Goal: Task Accomplishment & Management: Use online tool/utility

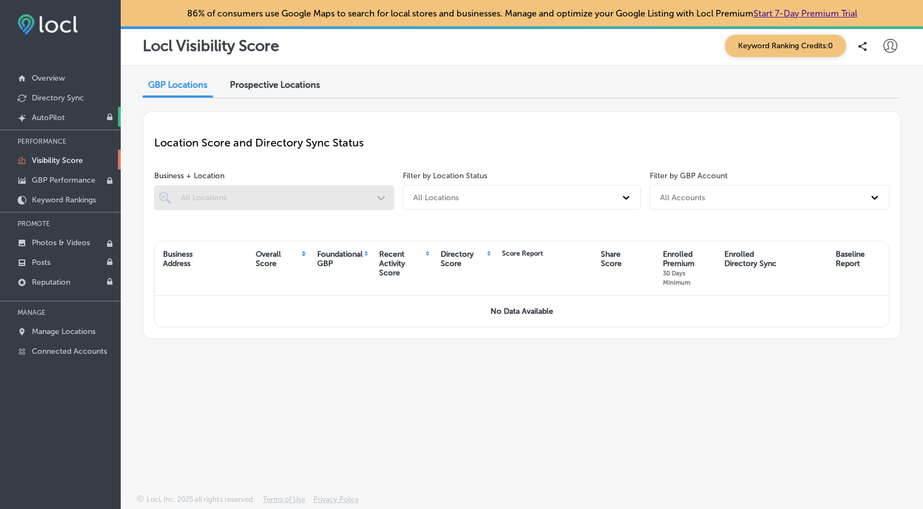
click at [50, 116] on p "AutoPilot" at bounding box center [48, 117] width 33 height 9
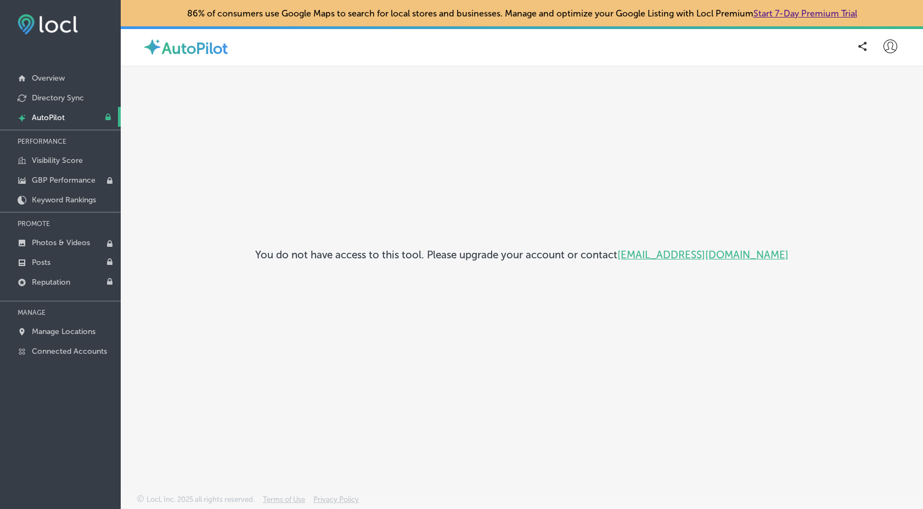
click at [700, 256] on link "[EMAIL_ADDRESS][DOMAIN_NAME]" at bounding box center [702, 255] width 171 height 13
click at [302, 131] on div "You do not have access to this tool. Please upgrade your account or contact [EM…" at bounding box center [522, 255] width 758 height 360
